Goal: Information Seeking & Learning: Learn about a topic

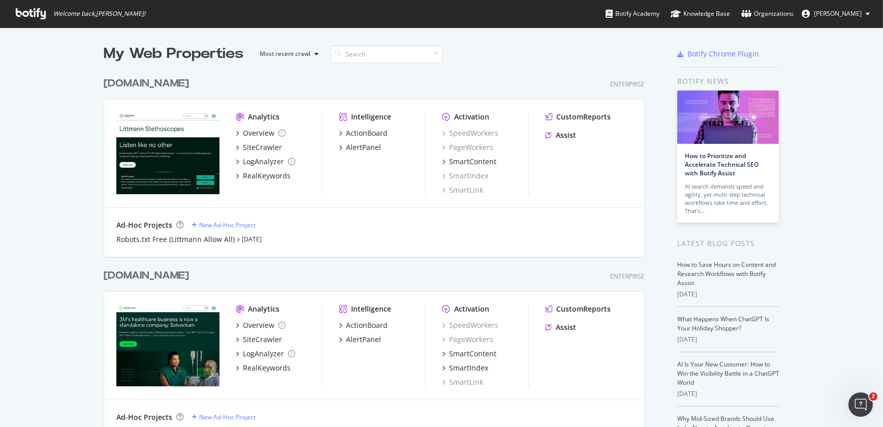
click at [156, 276] on div "[DOMAIN_NAME]" at bounding box center [146, 275] width 85 height 15
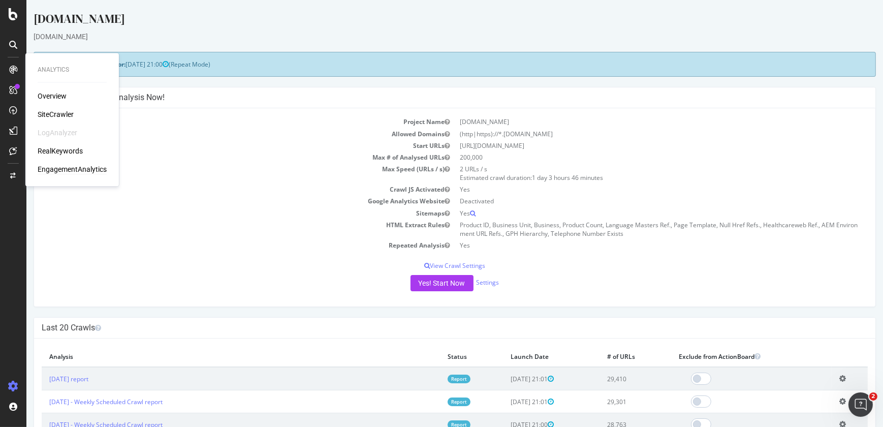
click at [72, 168] on div "EngagementAnalytics" at bounding box center [72, 169] width 69 height 10
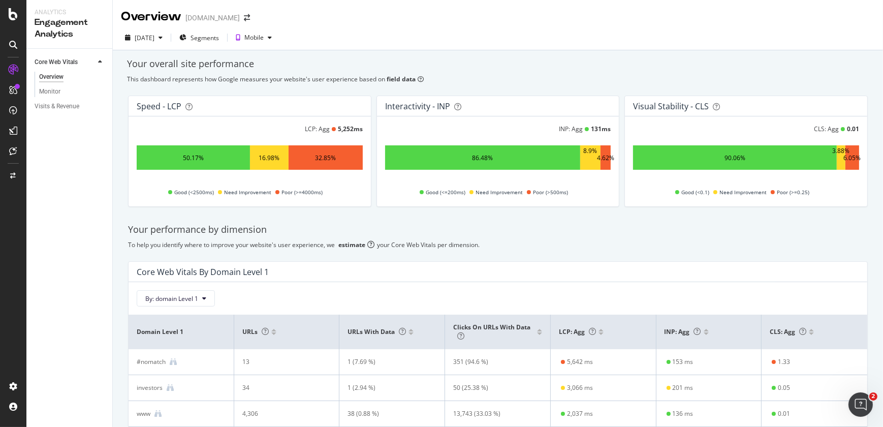
click at [13, 86] on icon at bounding box center [13, 90] width 8 height 8
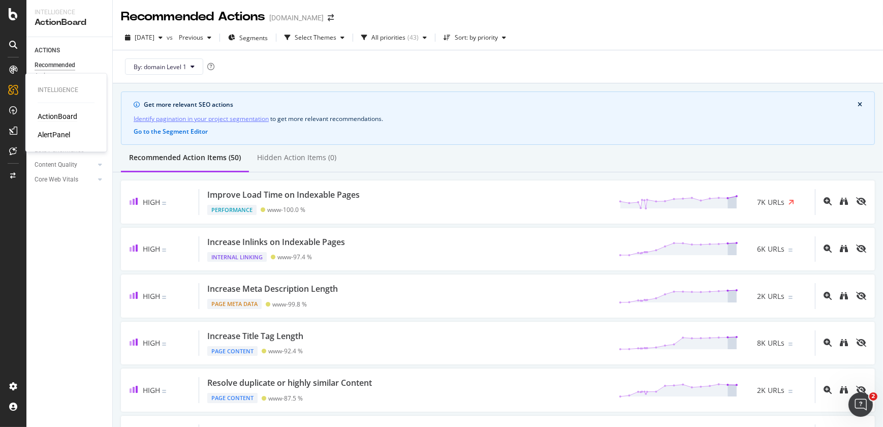
click at [10, 86] on icon at bounding box center [13, 90] width 10 height 10
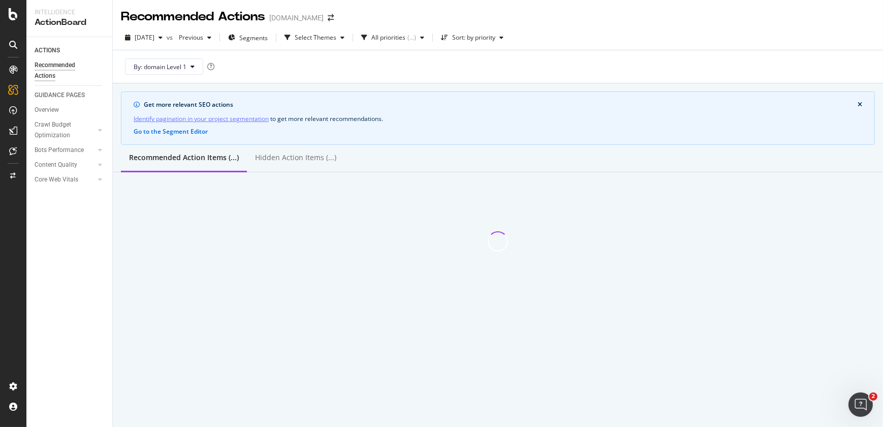
click at [10, 86] on icon at bounding box center [13, 90] width 10 height 10
click at [12, 90] on icon at bounding box center [13, 90] width 10 height 10
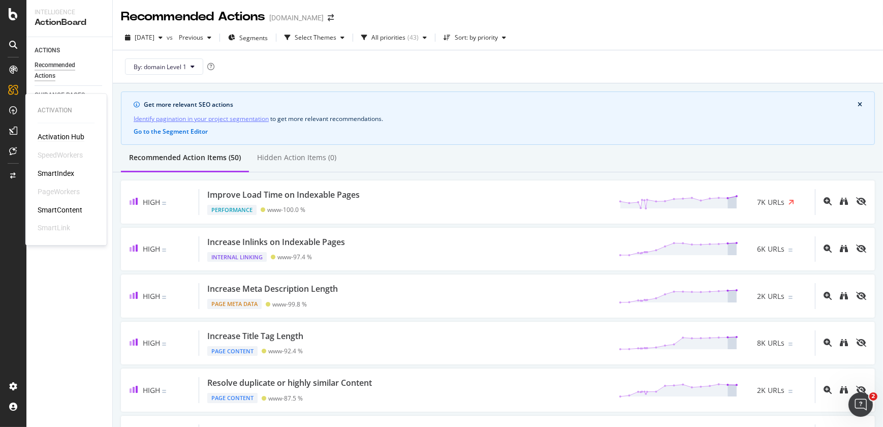
click at [54, 137] on div "Activation Hub" at bounding box center [61, 137] width 47 height 10
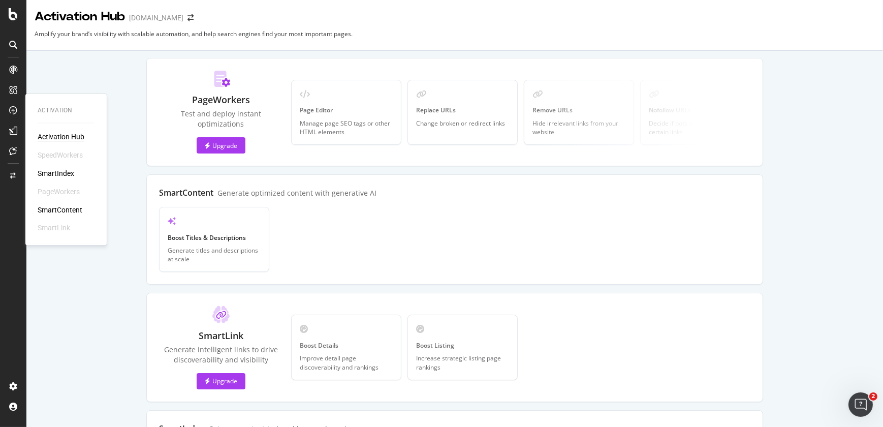
click at [54, 179] on div "Activation Hub SpeedWorkers SmartIndex PageWorkers SmartContent SmartLink" at bounding box center [66, 183] width 57 height 102
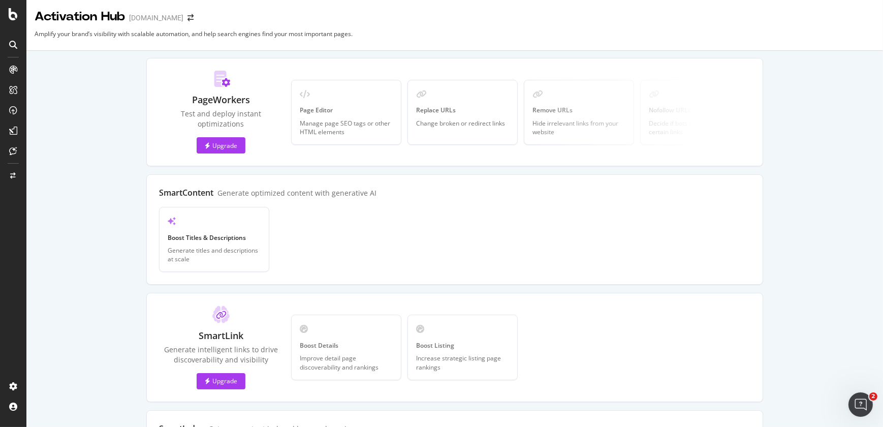
click at [15, 106] on icon at bounding box center [13, 110] width 8 height 8
click at [15, 149] on icon at bounding box center [14, 151] width 8 height 8
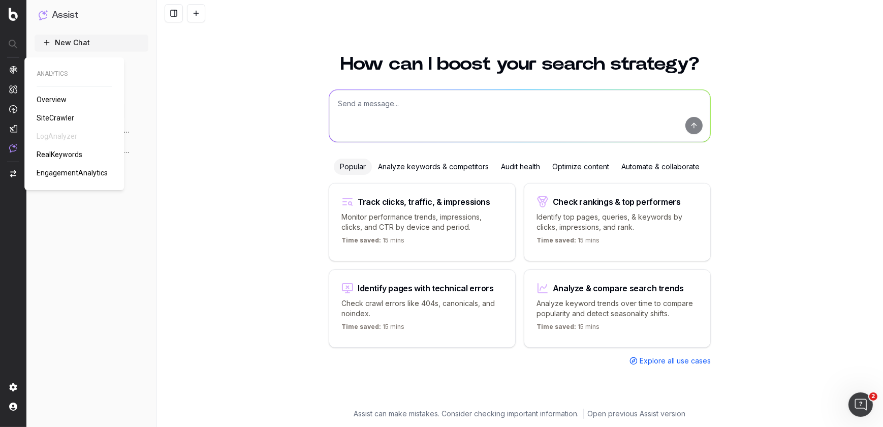
click at [11, 70] on img at bounding box center [13, 70] width 8 height 8
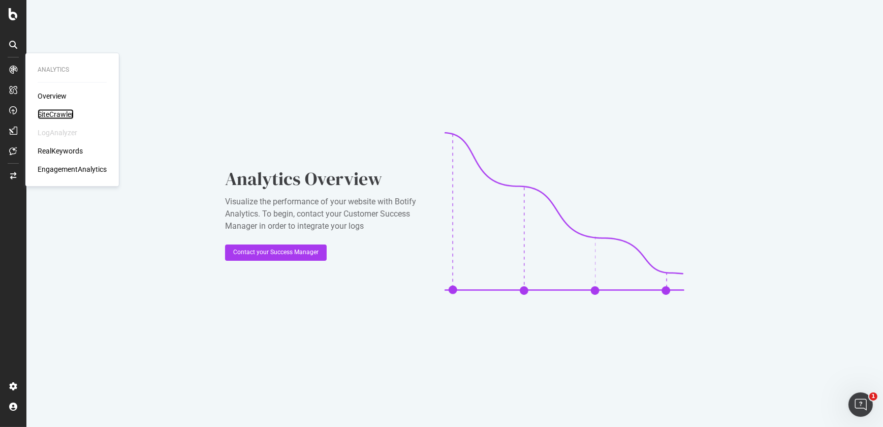
click at [58, 116] on div "SiteCrawler" at bounding box center [56, 114] width 36 height 10
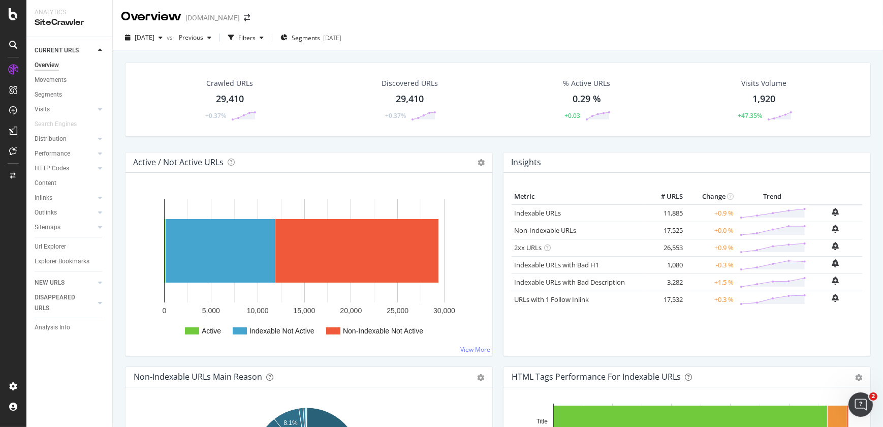
click at [13, 219] on div at bounding box center [13, 219] width 24 height 316
click at [62, 209] on div "SmartContent" at bounding box center [60, 210] width 45 height 10
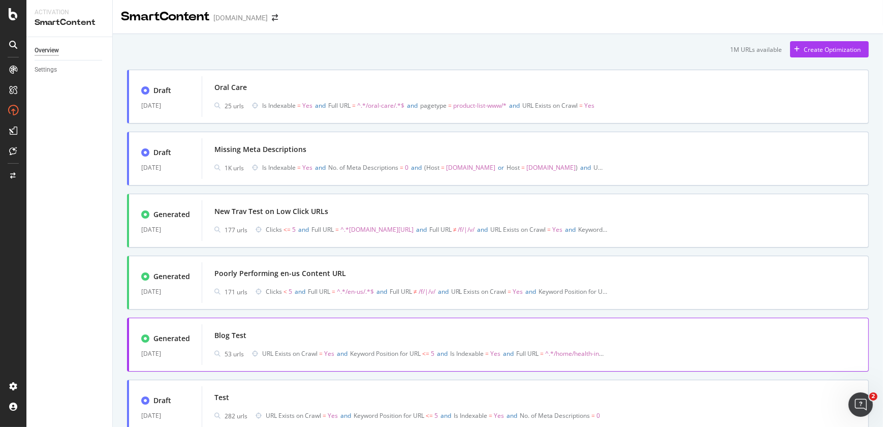
click at [344, 340] on div "Blog Test" at bounding box center [534, 335] width 641 height 14
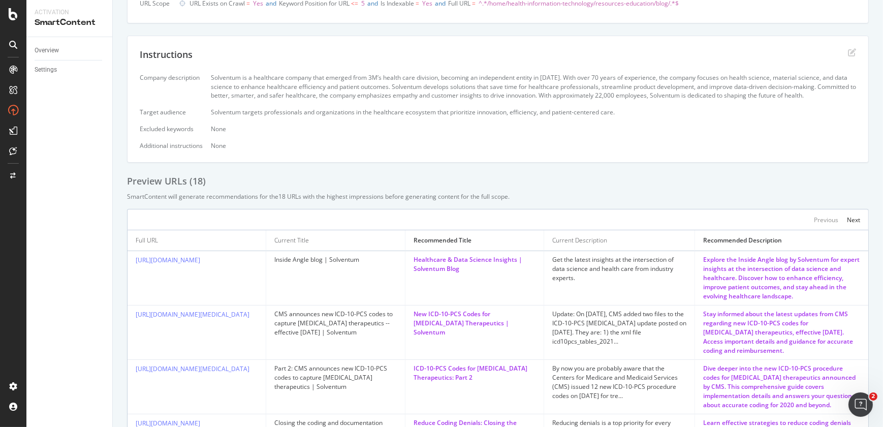
scroll to position [283, 0]
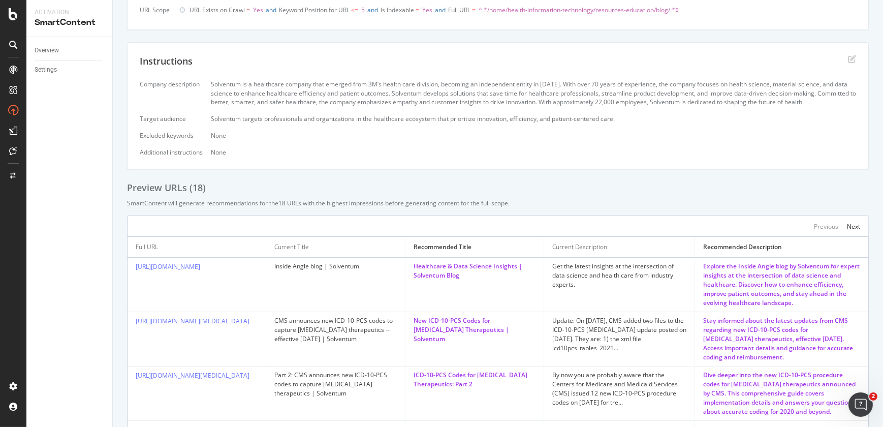
click at [93, 209] on div "Overview Settings" at bounding box center [69, 232] width 86 height 390
click at [15, 107] on icon at bounding box center [13, 110] width 10 height 10
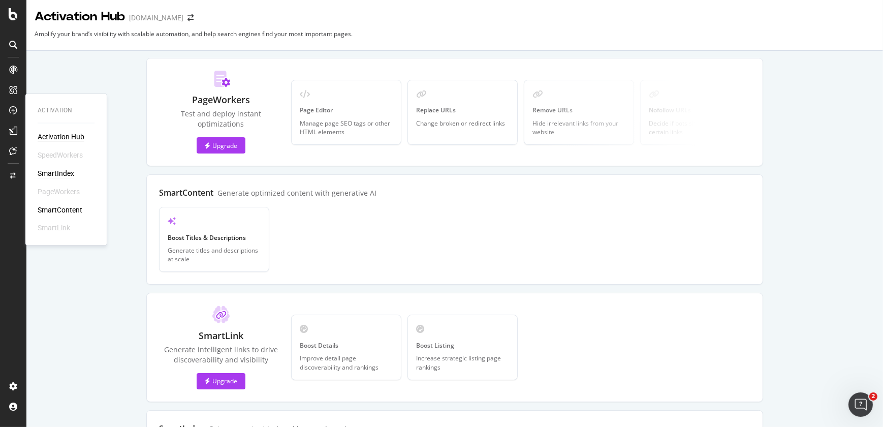
click at [54, 171] on div "SmartIndex" at bounding box center [56, 173] width 37 height 10
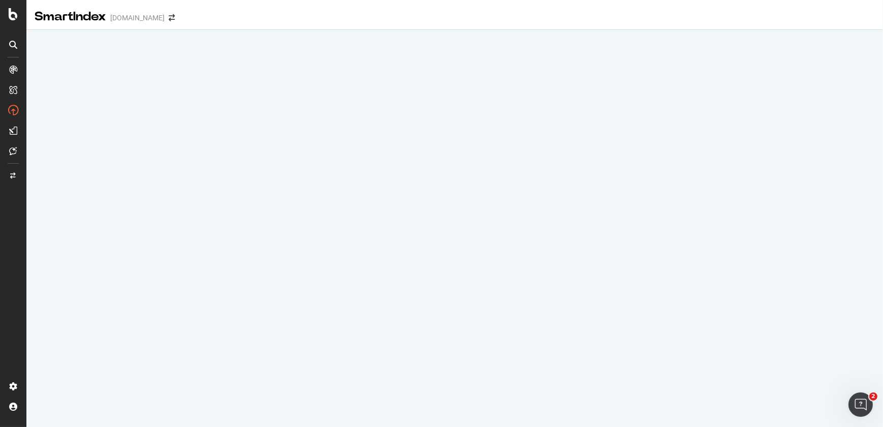
click at [13, 92] on icon at bounding box center [13, 90] width 8 height 8
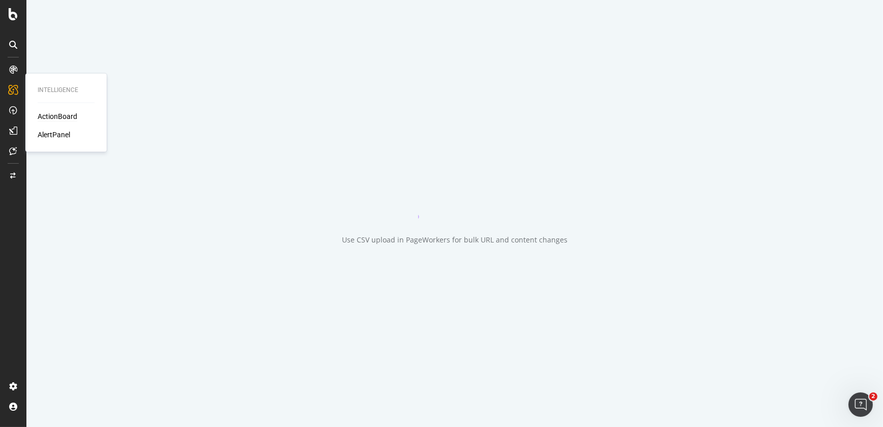
click at [51, 117] on div "ActionBoard" at bounding box center [58, 116] width 40 height 10
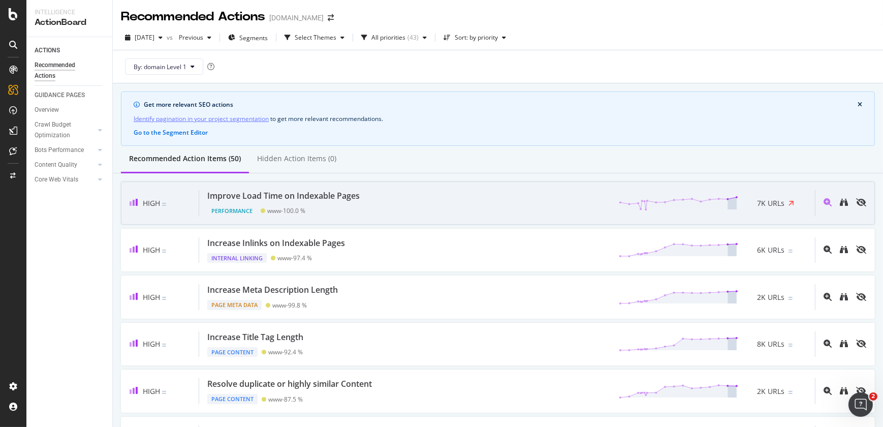
click at [843, 204] on div at bounding box center [840, 203] width 51 height 26
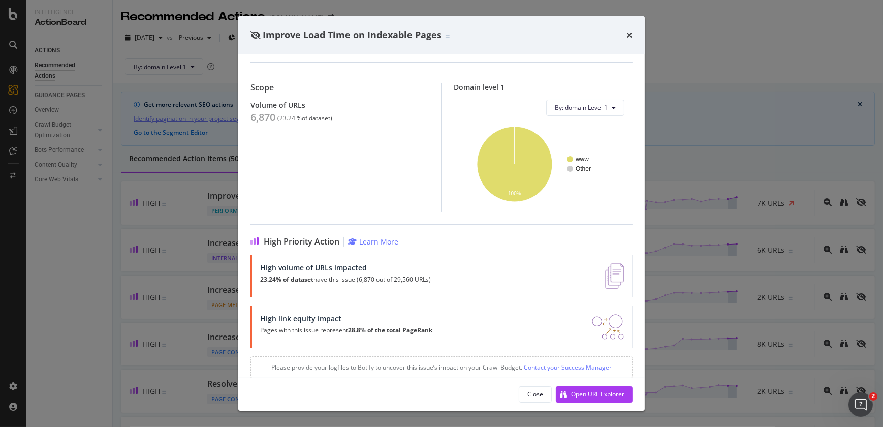
scroll to position [78, 0]
click at [591, 107] on span "By: domain Level 1" at bounding box center [581, 106] width 53 height 9
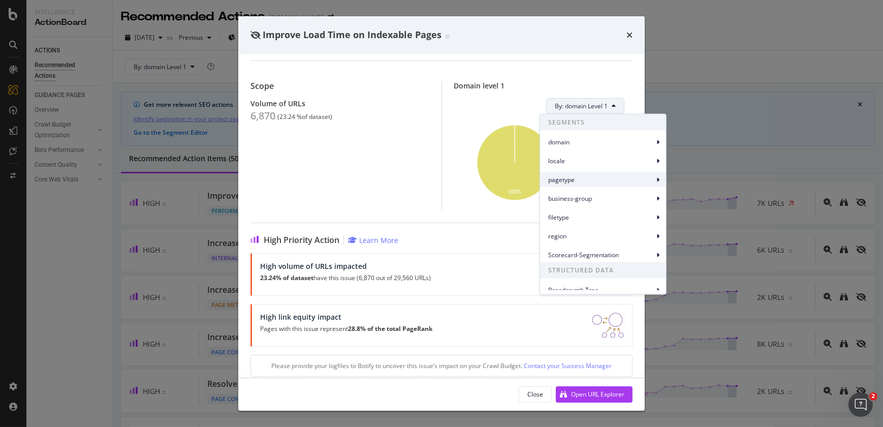
click at [595, 184] on div "pagetype" at bounding box center [603, 179] width 126 height 15
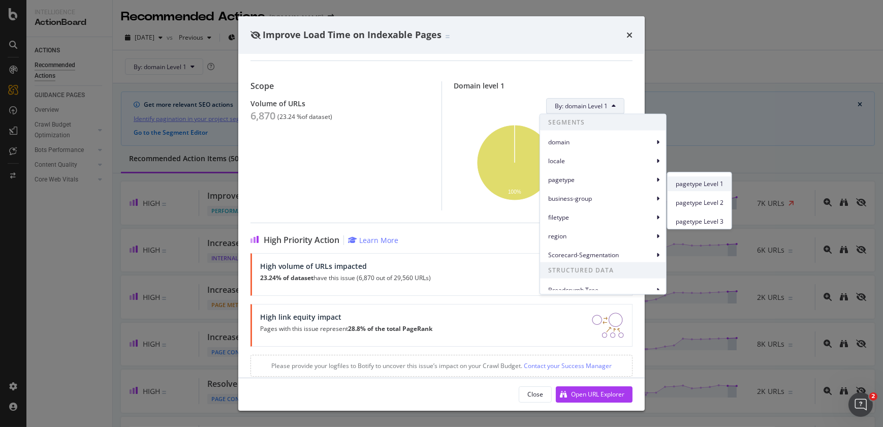
click at [678, 184] on span "pagetype Level 1" at bounding box center [699, 183] width 48 height 9
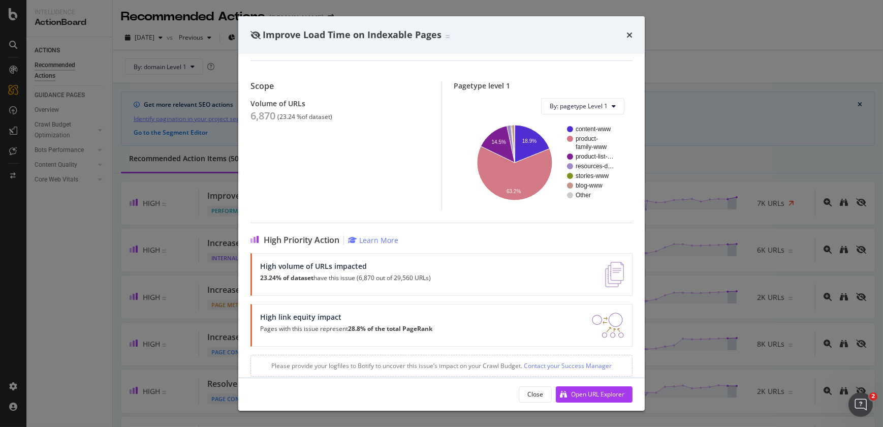
click at [709, 44] on div "Improve Load Time on Indexable Pages Performance | The load time is the time it…" at bounding box center [441, 213] width 883 height 427
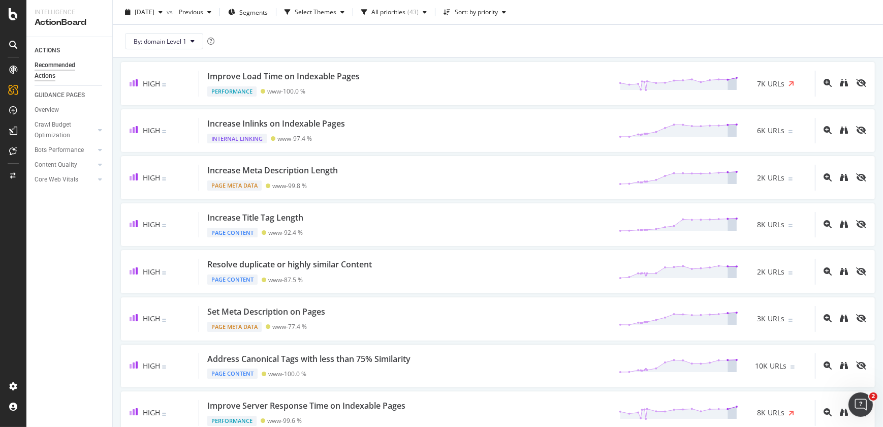
scroll to position [315, 0]
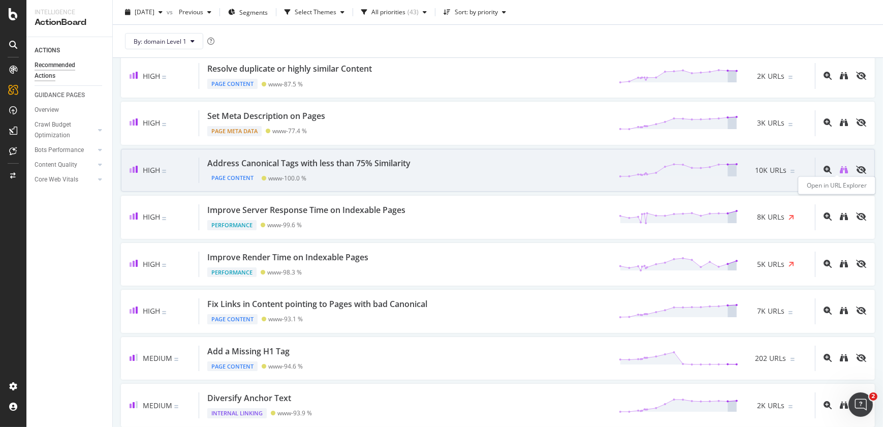
click at [840, 166] on icon "binoculars" at bounding box center [844, 170] width 8 height 8
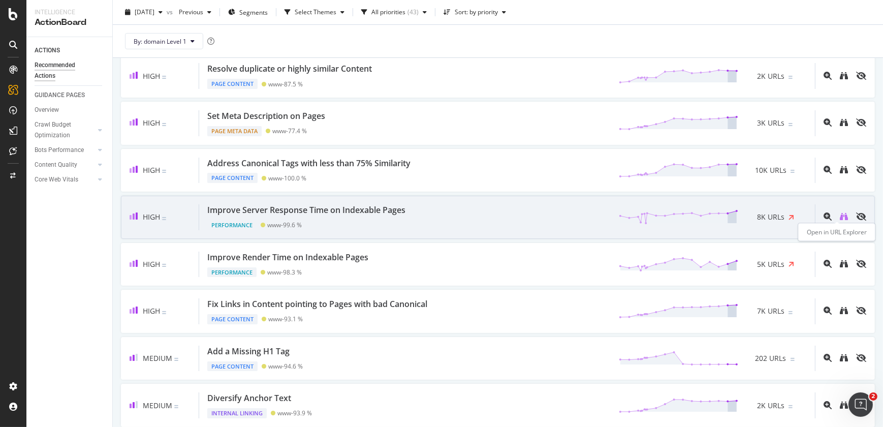
click at [840, 213] on icon "binoculars" at bounding box center [844, 216] width 8 height 8
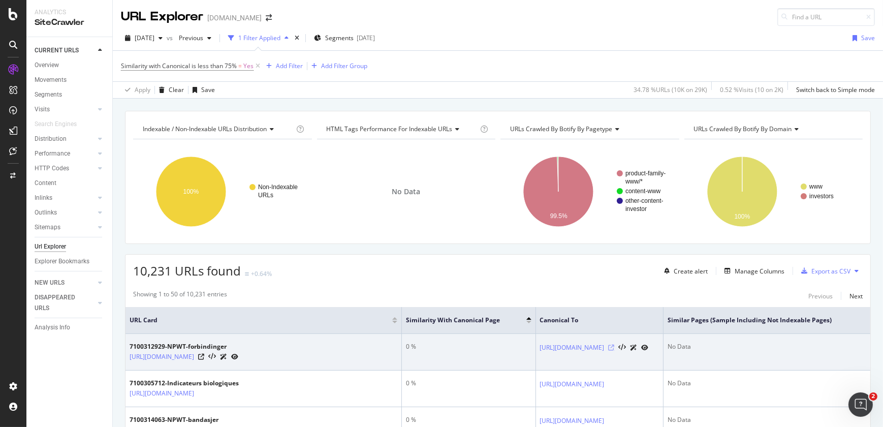
click at [615, 345] on icon at bounding box center [611, 347] width 6 height 6
click at [204, 356] on icon at bounding box center [201, 356] width 6 height 6
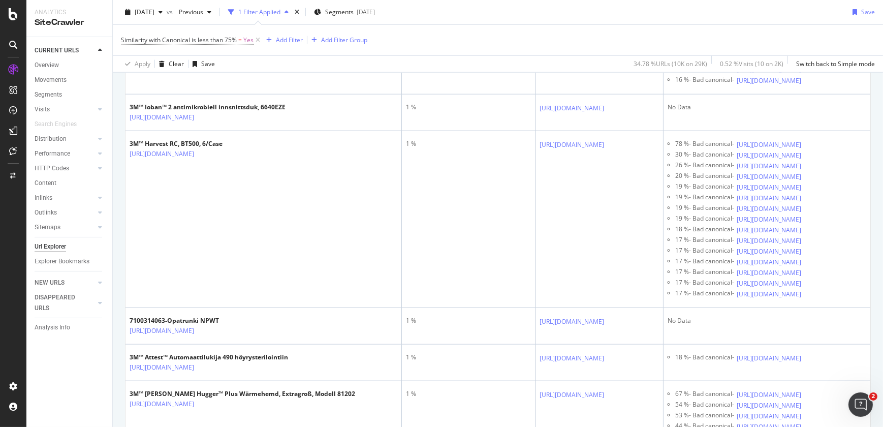
scroll to position [1594, 0]
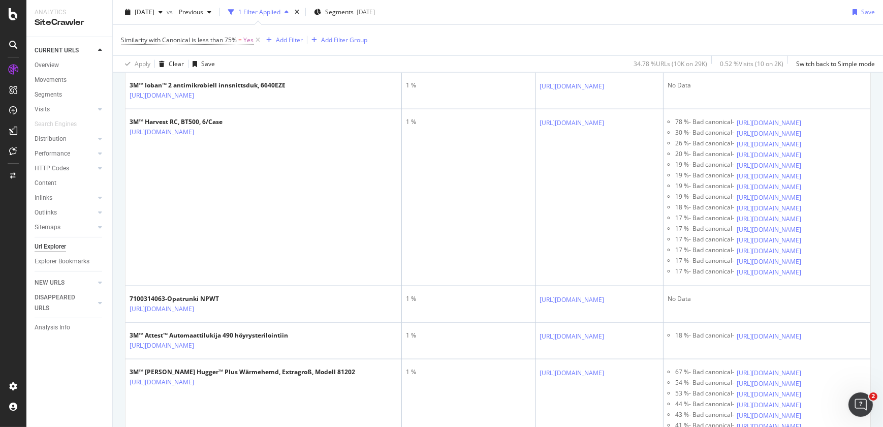
click at [52, 137] on div "AlertPanel" at bounding box center [54, 135] width 33 height 10
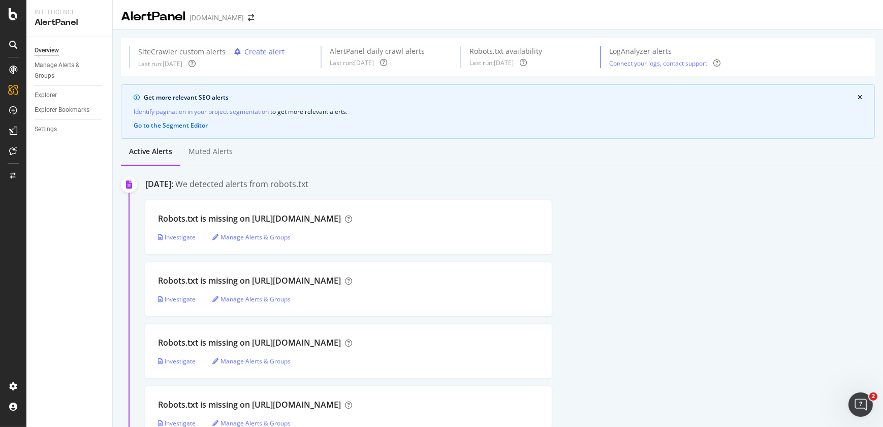
click at [374, 58] on div "Last run: 2025 Sep. 11th" at bounding box center [352, 62] width 44 height 9
click at [225, 155] on div "Muted alerts" at bounding box center [210, 151] width 44 height 10
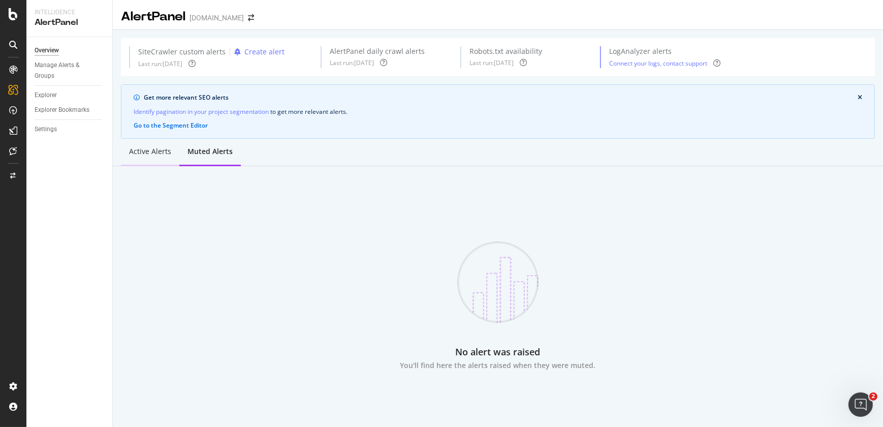
click at [157, 147] on div "Active alerts" at bounding box center [150, 151] width 42 height 10
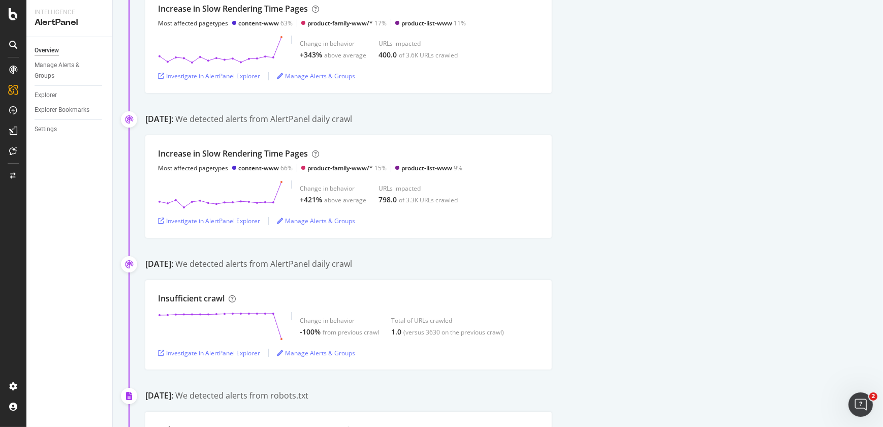
scroll to position [1492, 0]
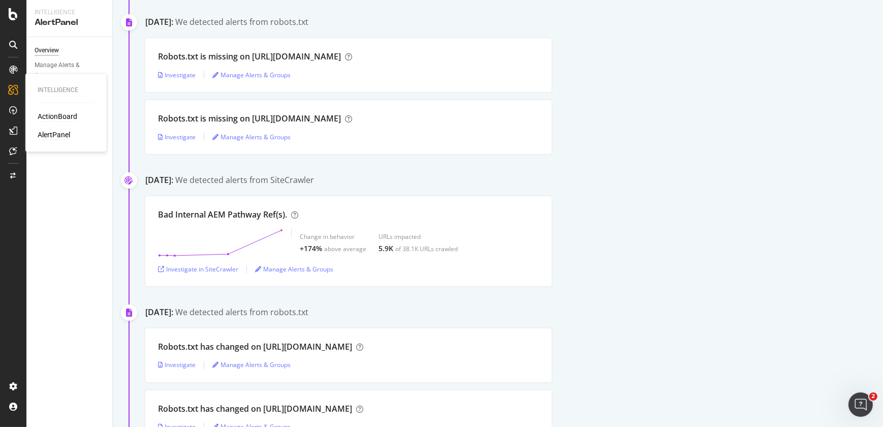
click at [49, 116] on div "ActionBoard" at bounding box center [58, 116] width 40 height 10
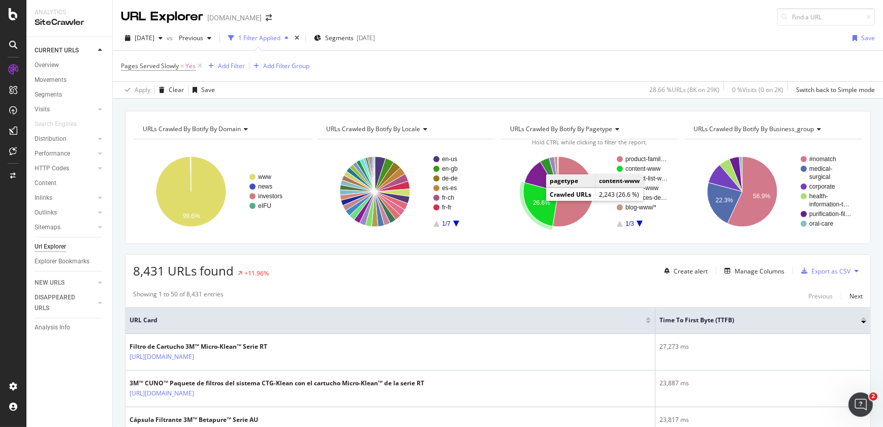
click at [528, 200] on icon "A chart." at bounding box center [540, 204] width 35 height 44
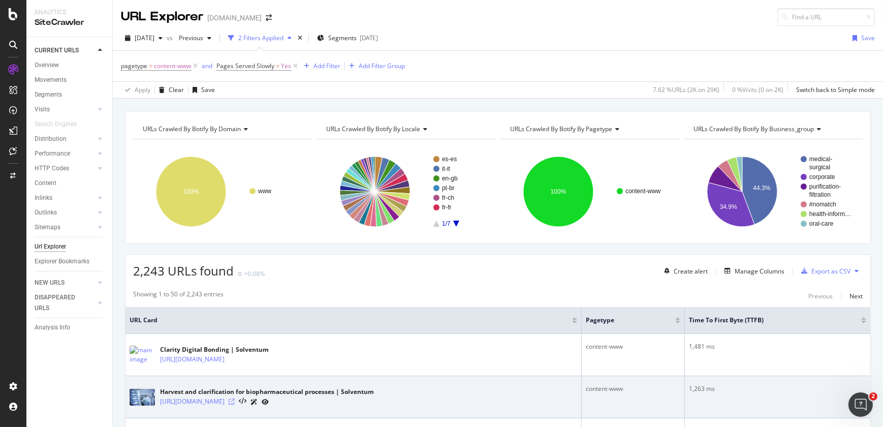
click at [235, 400] on icon at bounding box center [232, 401] width 6 height 6
